Goal: Task Accomplishment & Management: Manage account settings

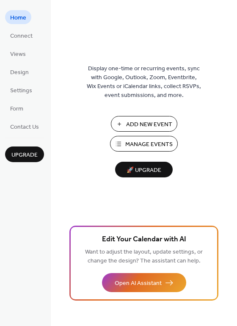
click at [125, 124] on button "Add New Event" at bounding box center [144, 124] width 67 height 16
click at [26, 153] on span "Upgrade" at bounding box center [24, 155] width 26 height 9
click at [15, 14] on span "Home" at bounding box center [18, 18] width 16 height 9
click at [124, 124] on button "Add New Event" at bounding box center [144, 124] width 67 height 16
click at [26, 37] on span "Connect" at bounding box center [21, 36] width 22 height 9
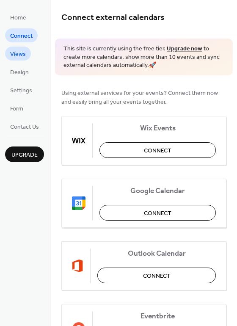
click at [20, 56] on span "Views" at bounding box center [18, 54] width 16 height 9
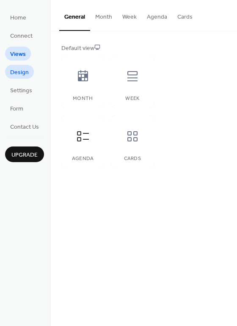
click at [19, 73] on span "Design" at bounding box center [19, 72] width 19 height 9
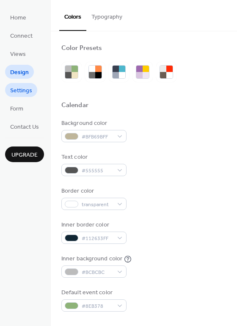
click at [20, 91] on span "Settings" at bounding box center [21, 90] width 22 height 9
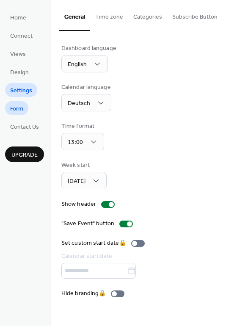
click at [18, 109] on span "Form" at bounding box center [16, 109] width 13 height 9
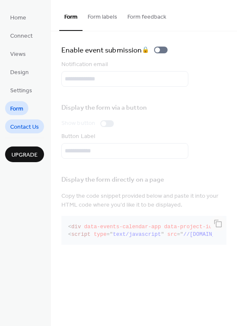
click at [20, 125] on span "Contact Us" at bounding box center [24, 127] width 29 height 9
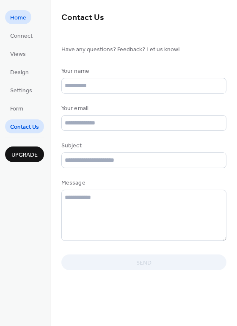
click at [19, 19] on span "Home" at bounding box center [18, 18] width 16 height 9
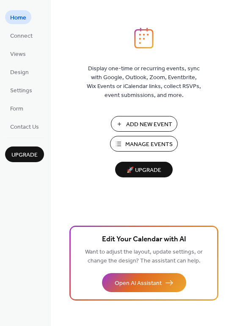
click at [124, 140] on button "Manage Events" at bounding box center [144, 144] width 68 height 16
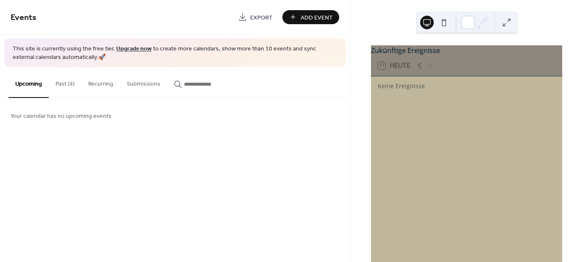
click at [68, 83] on button "Past (4)" at bounding box center [65, 82] width 33 height 30
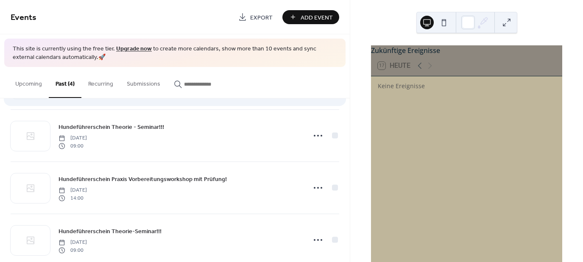
scroll to position [69, 0]
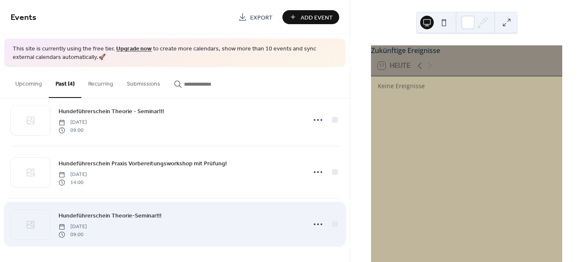
click at [142, 216] on span "Hundeführerschein Theorie-Seminar!!!" at bounding box center [109, 215] width 103 height 9
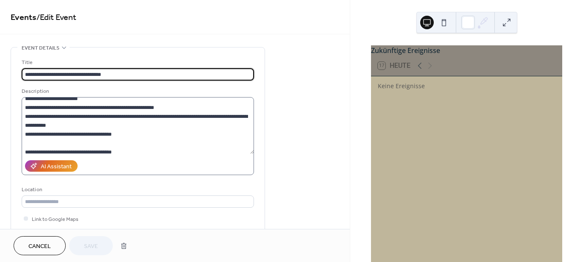
scroll to position [42, 0]
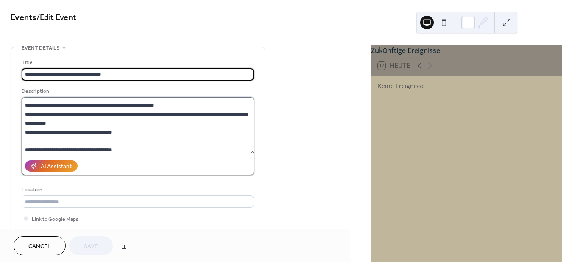
click at [48, 139] on textarea "**********" at bounding box center [138, 125] width 232 height 57
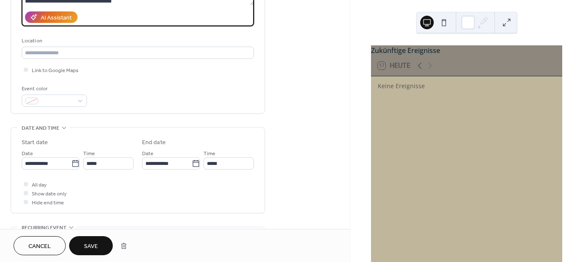
scroll to position [170, 0]
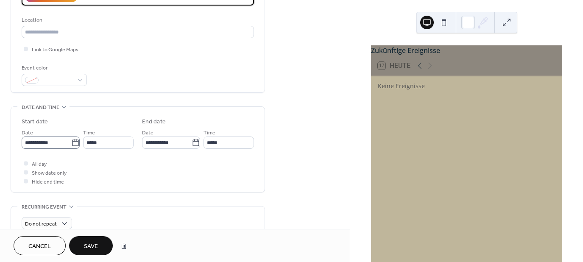
type textarea "**********"
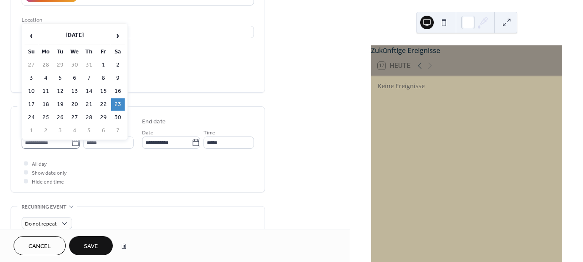
click at [72, 141] on icon at bounding box center [75, 143] width 8 height 8
click at [71, 141] on input "**********" at bounding box center [47, 142] width 50 height 12
click at [115, 32] on span "›" at bounding box center [117, 35] width 13 height 17
click at [116, 32] on span "›" at bounding box center [117, 35] width 13 height 17
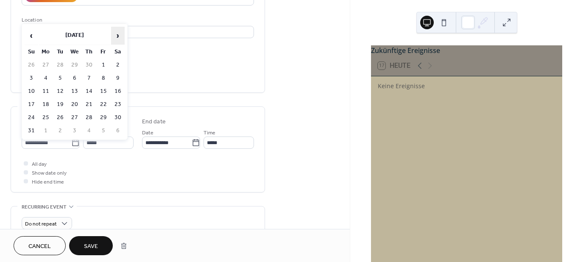
click at [116, 32] on span "›" at bounding box center [117, 35] width 13 height 17
click at [116, 33] on span "›" at bounding box center [117, 35] width 13 height 17
click at [115, 33] on span "›" at bounding box center [117, 35] width 13 height 17
click at [116, 33] on span "›" at bounding box center [117, 35] width 13 height 17
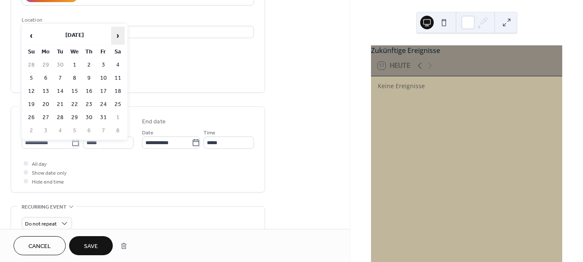
click at [116, 33] on span "›" at bounding box center [117, 35] width 13 height 17
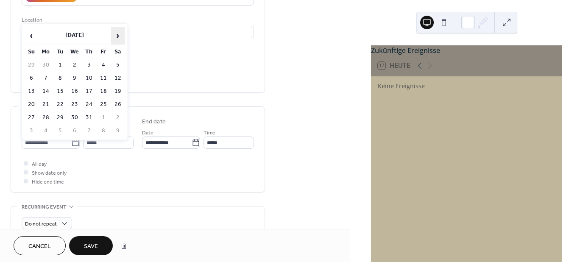
click at [116, 33] on span "›" at bounding box center [117, 35] width 13 height 17
click at [115, 33] on span "›" at bounding box center [117, 35] width 13 height 17
click at [116, 33] on span "›" at bounding box center [117, 35] width 13 height 17
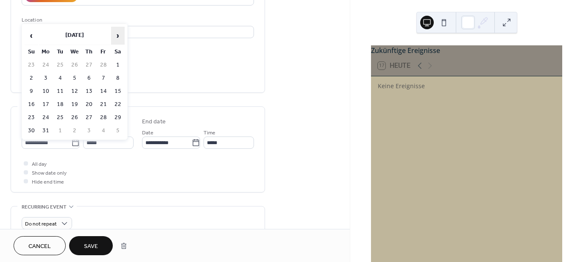
click at [116, 33] on span "›" at bounding box center [117, 35] width 13 height 17
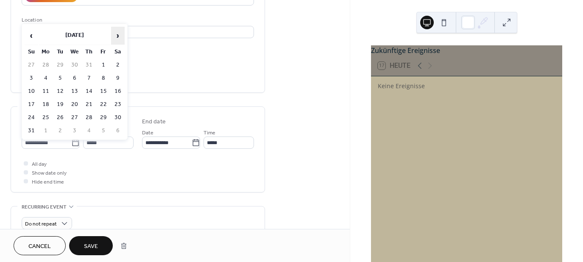
click at [116, 33] on span "›" at bounding box center [117, 35] width 13 height 17
click at [116, 102] on td "25" at bounding box center [118, 104] width 14 height 12
type input "**********"
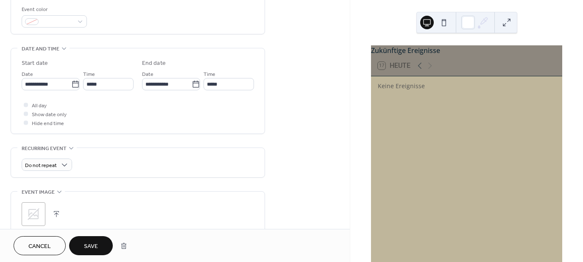
scroll to position [254, 0]
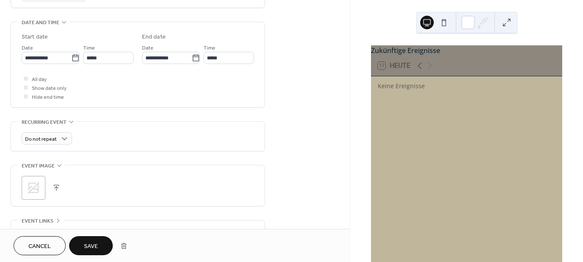
click at [88, 244] on span "Save" at bounding box center [91, 246] width 14 height 9
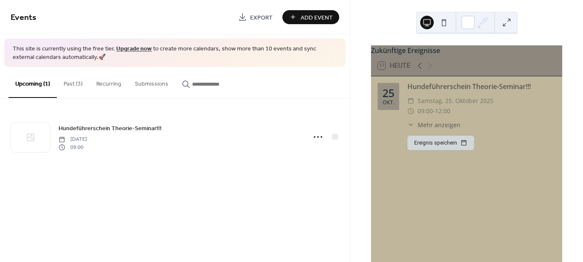
click at [428, 128] on span "Mehr anzeigen" at bounding box center [438, 124] width 43 height 9
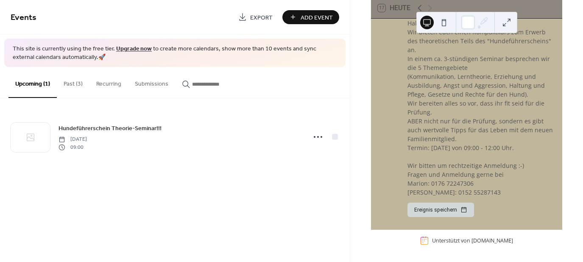
scroll to position [58, 0]
